Goal: Task Accomplishment & Management: Manage account settings

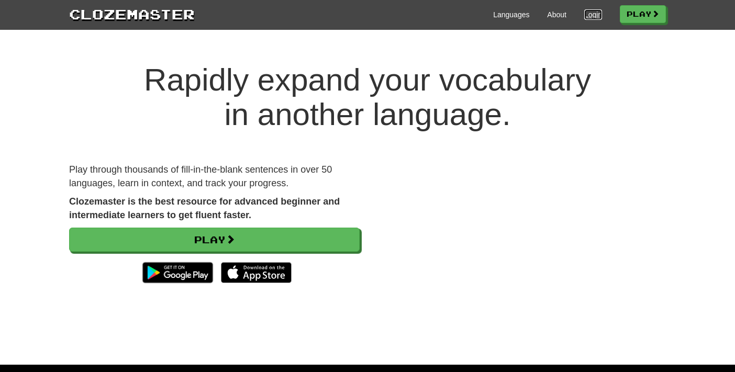
click at [591, 18] on link "Login" at bounding box center [593, 14] width 18 height 10
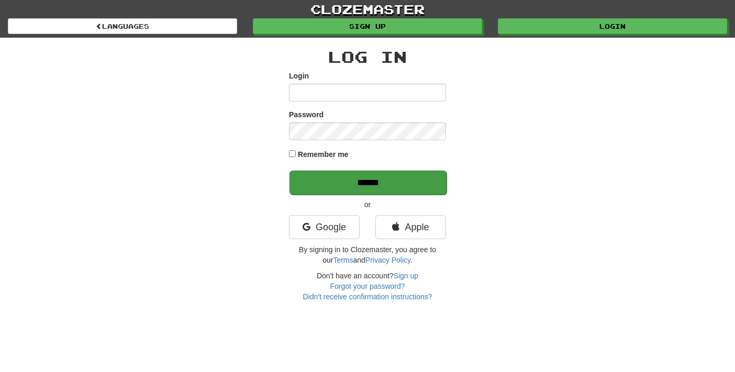
type input "****"
click at [349, 187] on input "******" at bounding box center [367, 183] width 157 height 24
